Goal: Check status: Check status

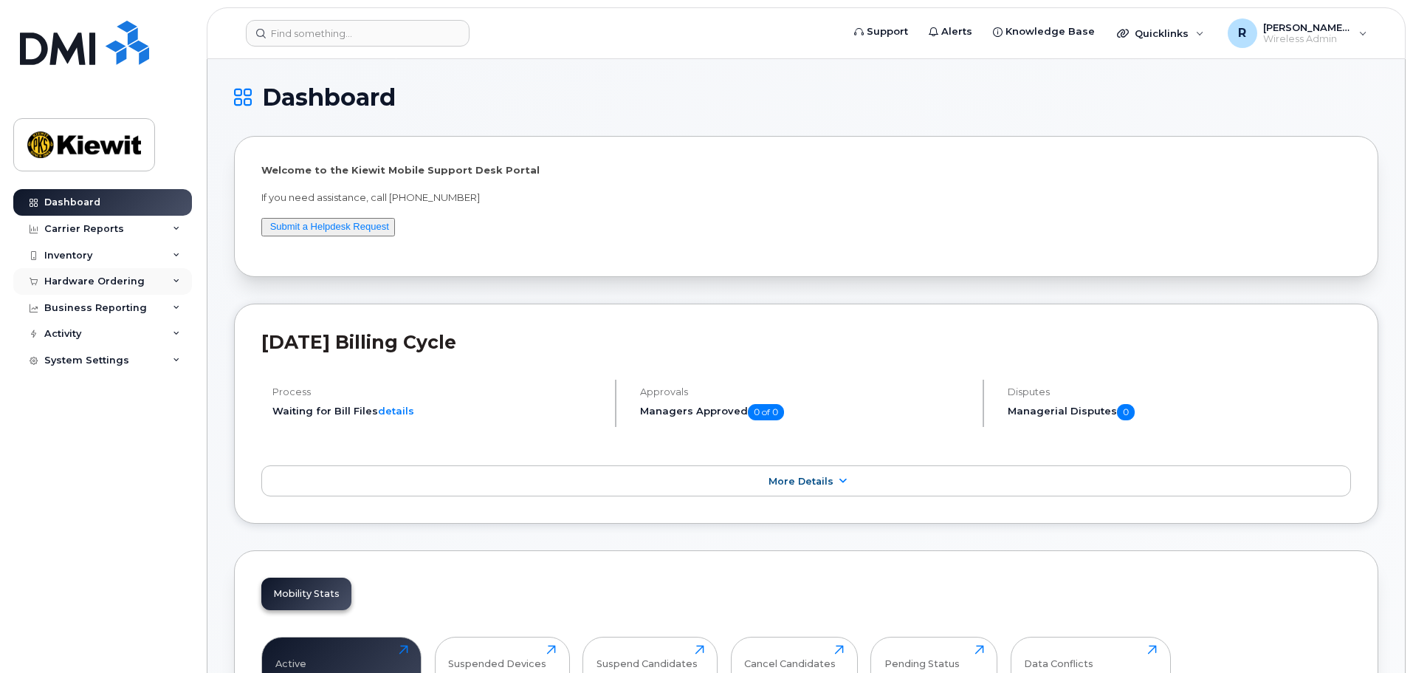
click at [83, 284] on div "Hardware Ordering" at bounding box center [94, 281] width 100 height 12
click at [74, 333] on div "Orders" at bounding box center [69, 336] width 36 height 13
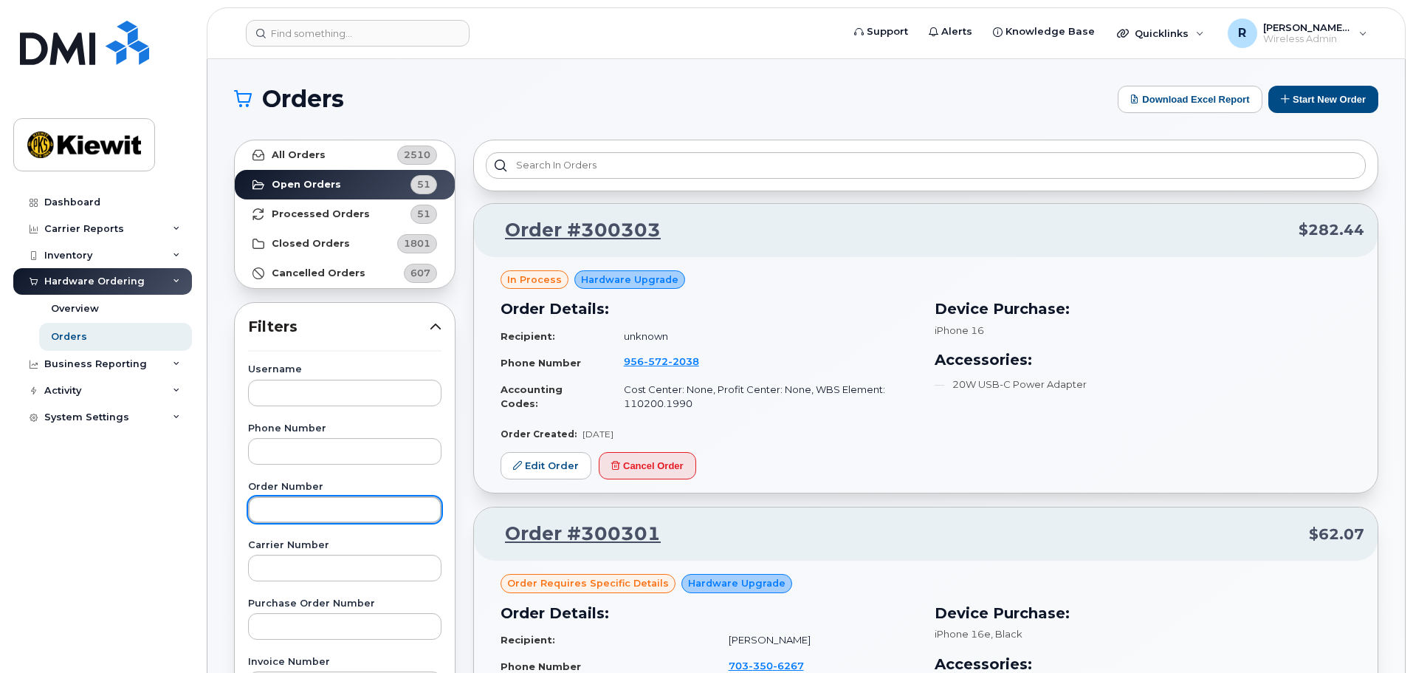
click at [292, 515] on input "text" at bounding box center [344, 509] width 193 height 27
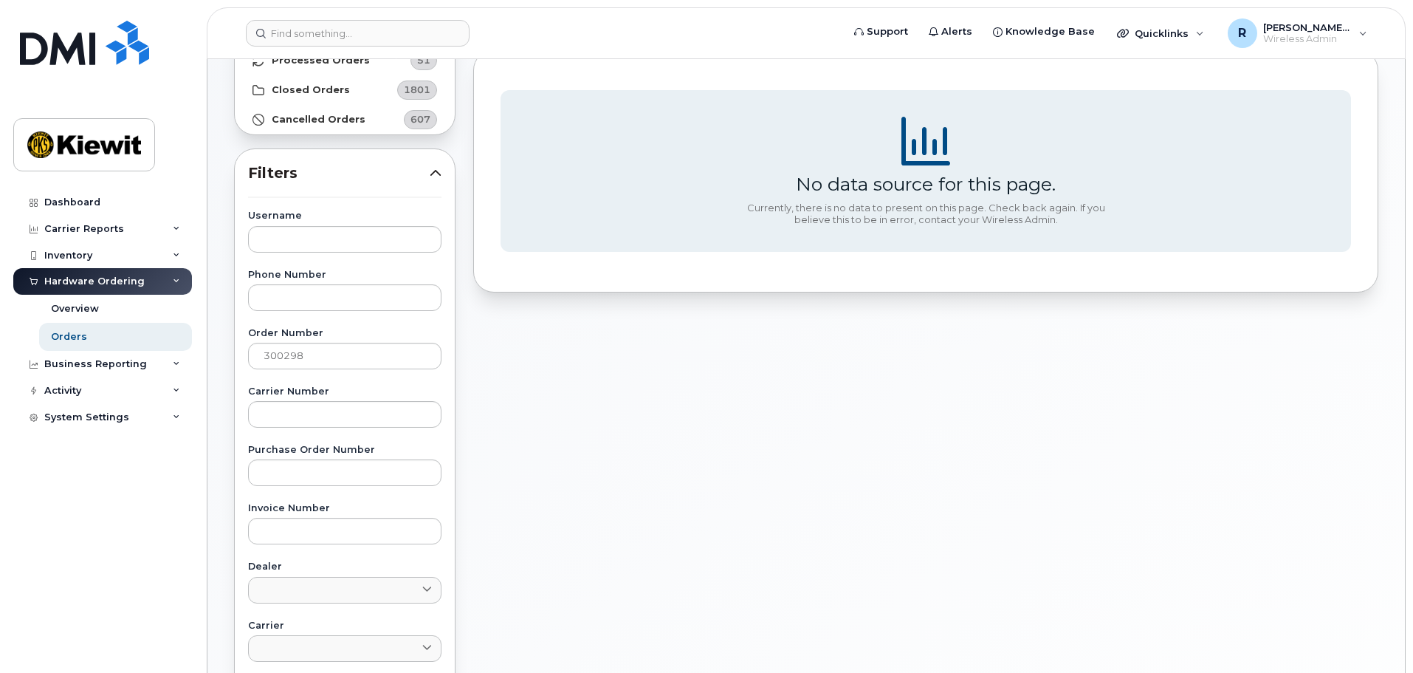
scroll to position [117, 0]
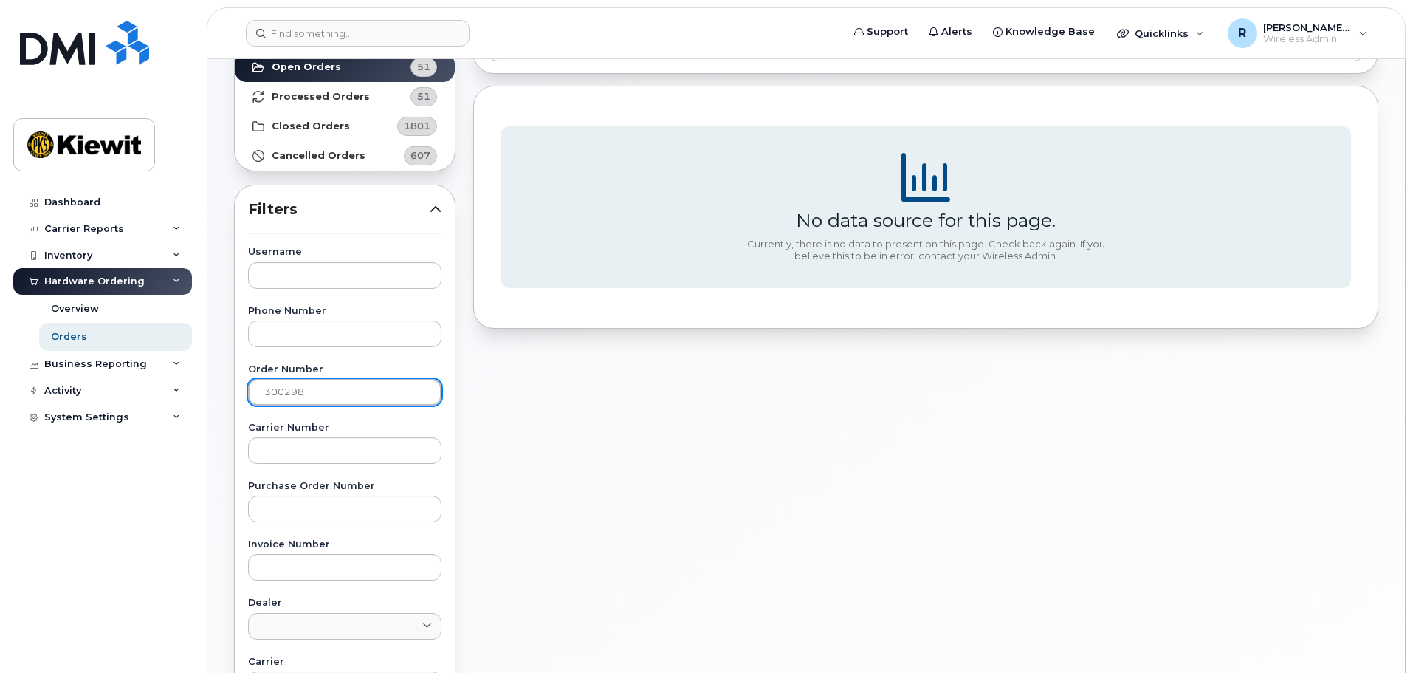
click at [337, 390] on input "300298" at bounding box center [344, 392] width 193 height 27
type input "3"
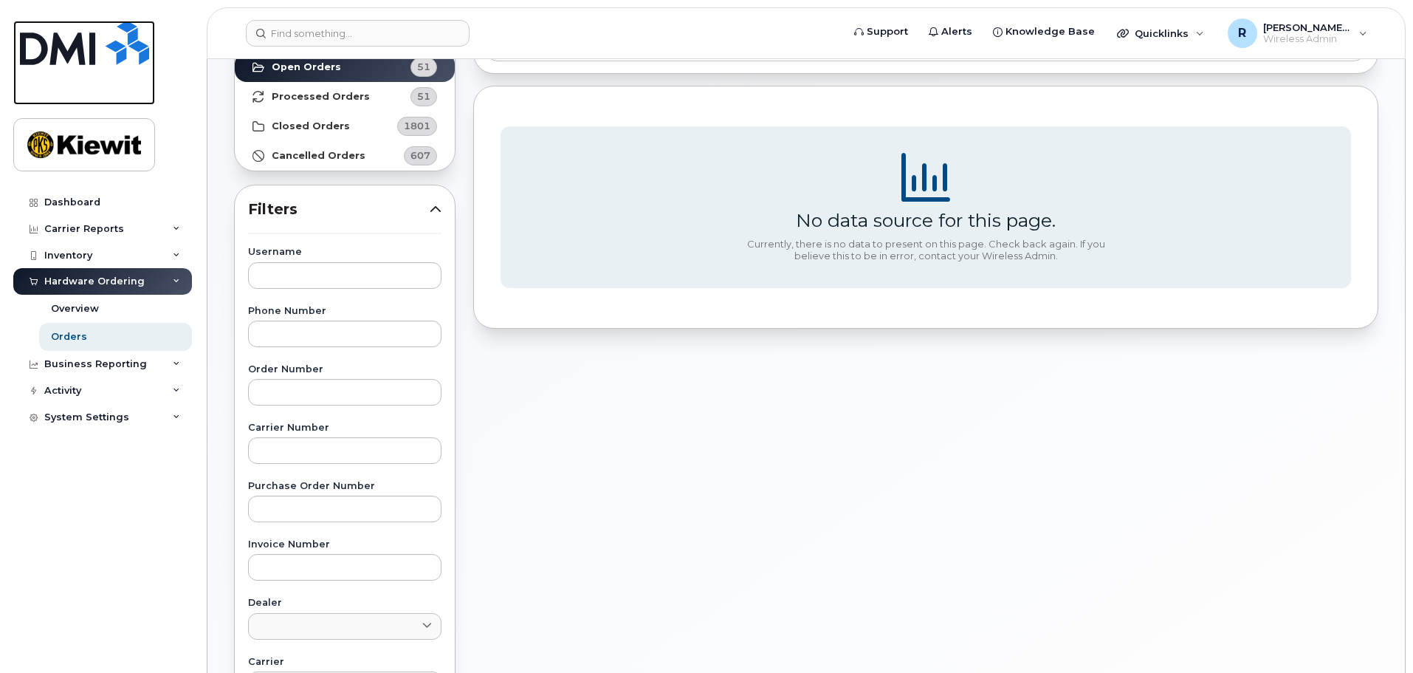
click at [89, 52] on img at bounding box center [84, 43] width 129 height 44
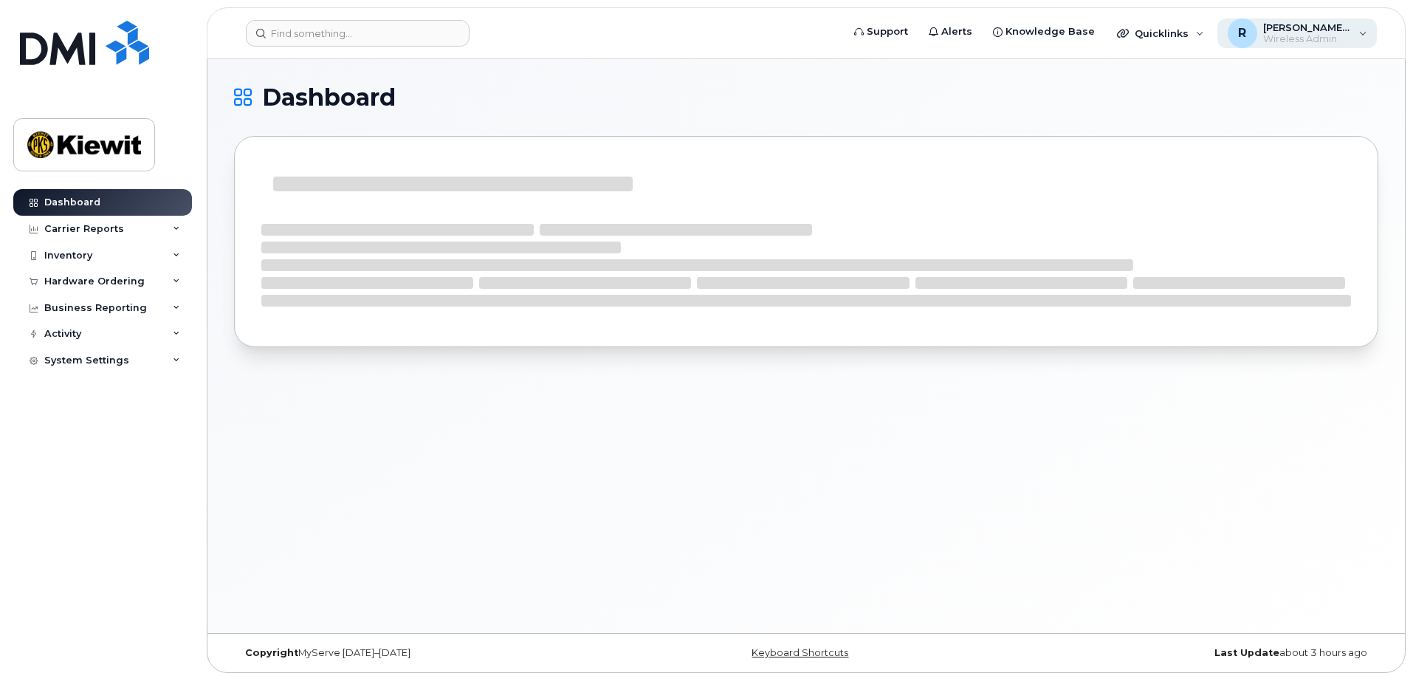
click at [1359, 34] on div "R [PERSON_NAME].[PERSON_NAME] Wireless Admin" at bounding box center [1298, 33] width 160 height 30
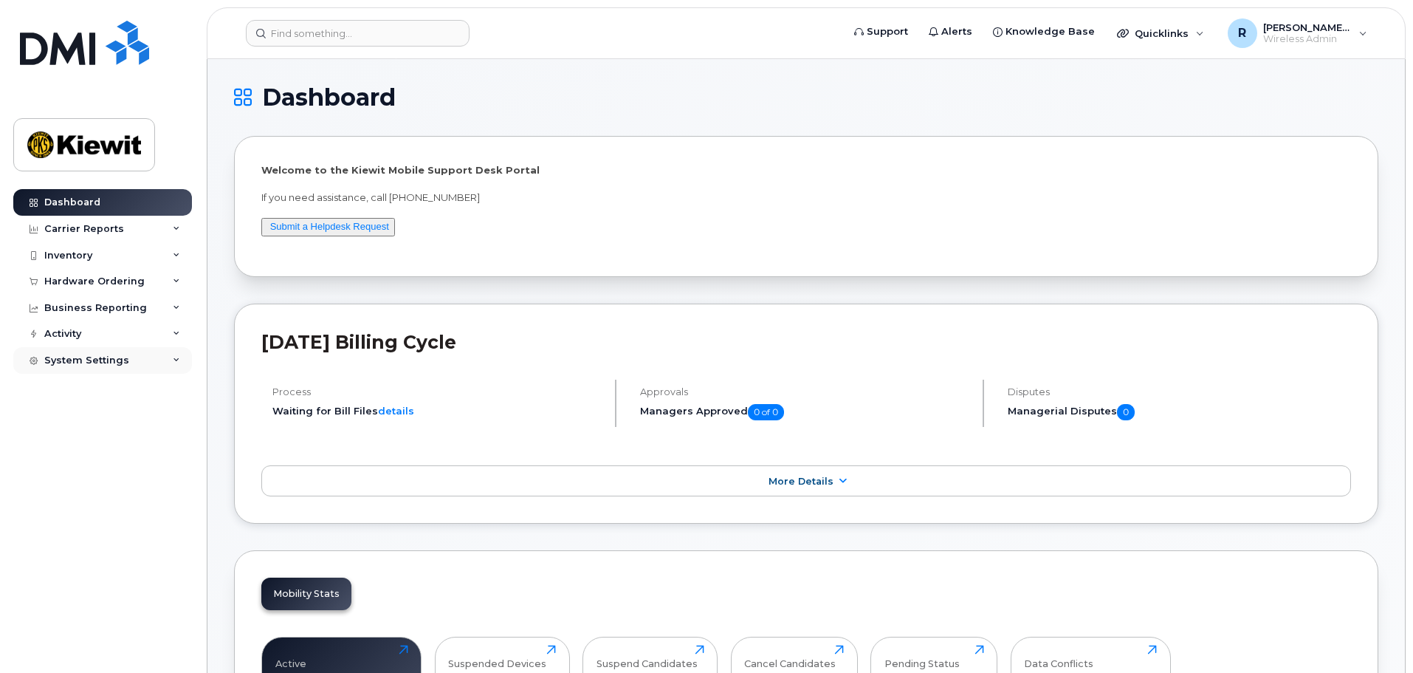
click at [106, 357] on div "System Settings" at bounding box center [86, 360] width 85 height 12
